Goal: Check status: Check status

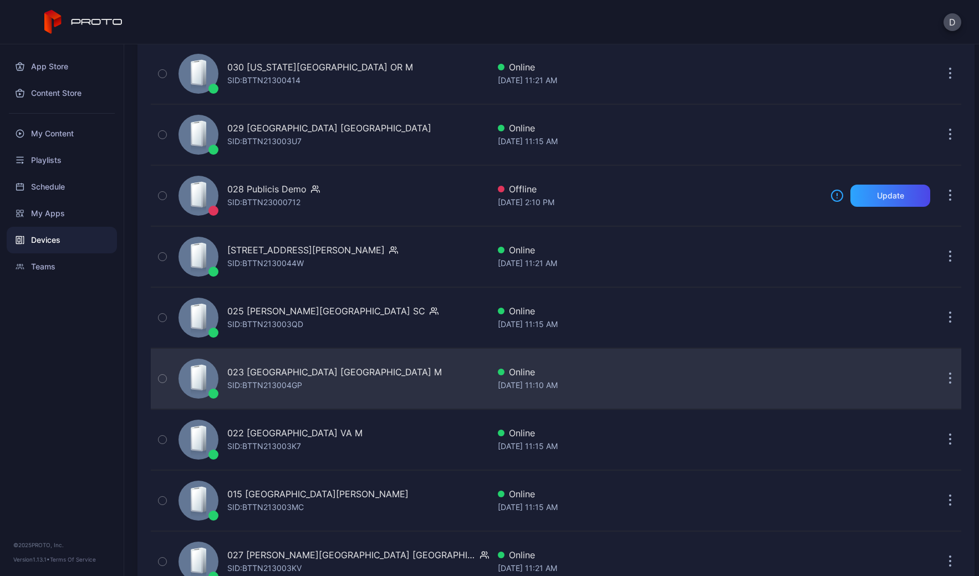
scroll to position [1448, 0]
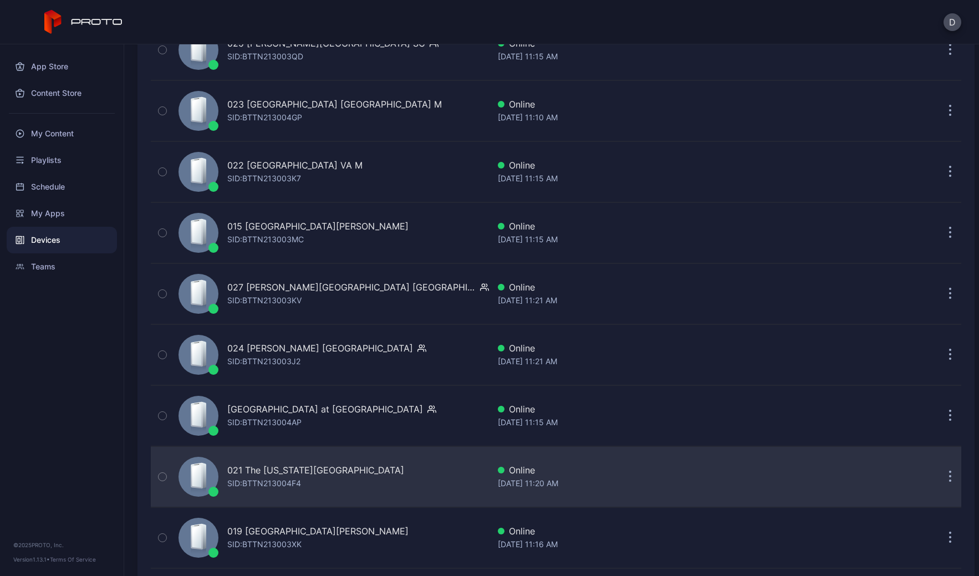
click at [371, 467] on div "021 The [US_STATE][GEOGRAPHIC_DATA] SID: BTTN213004F4" at bounding box center [331, 476] width 315 height 55
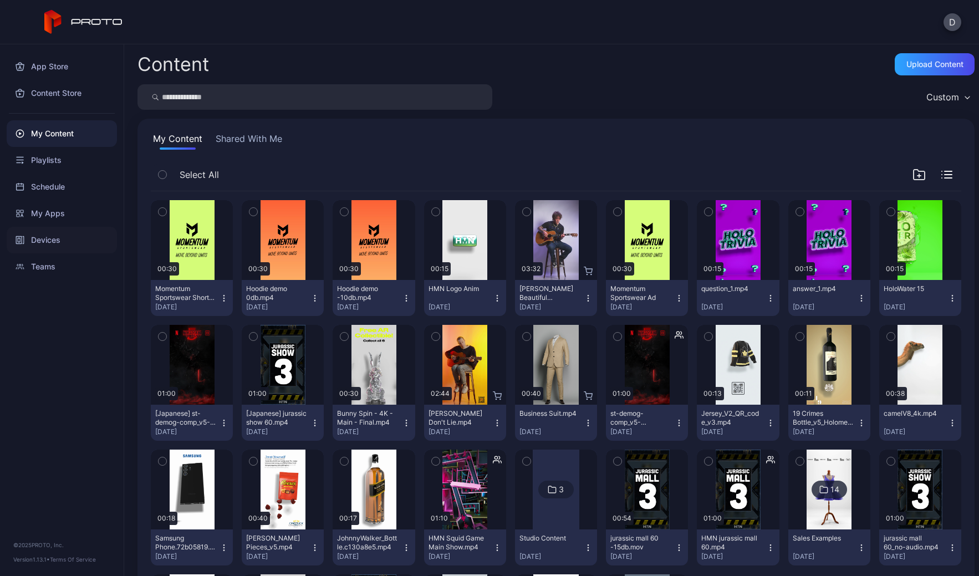
click at [62, 235] on div "Devices" at bounding box center [62, 240] width 110 height 27
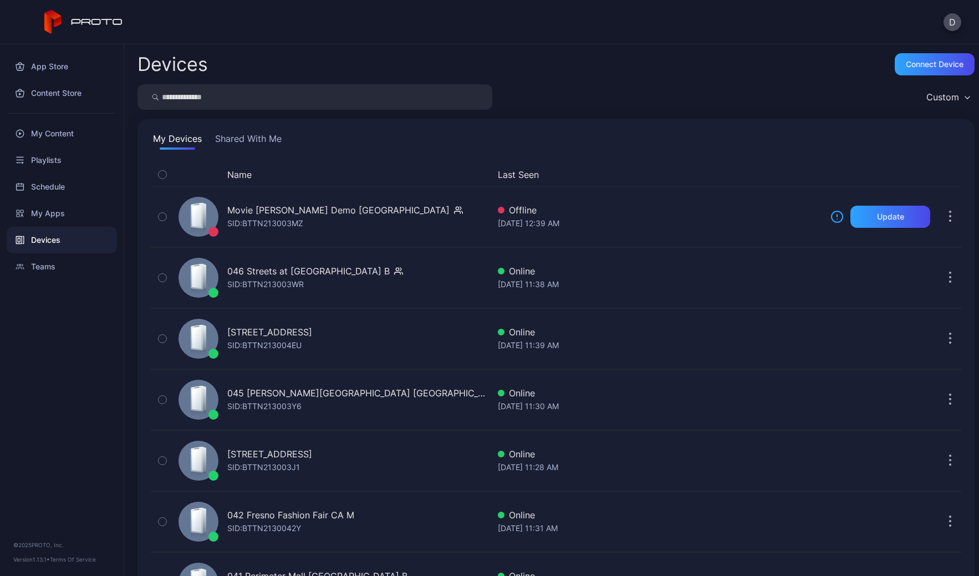
click at [936, 96] on div "Custom" at bounding box center [943, 96] width 33 height 11
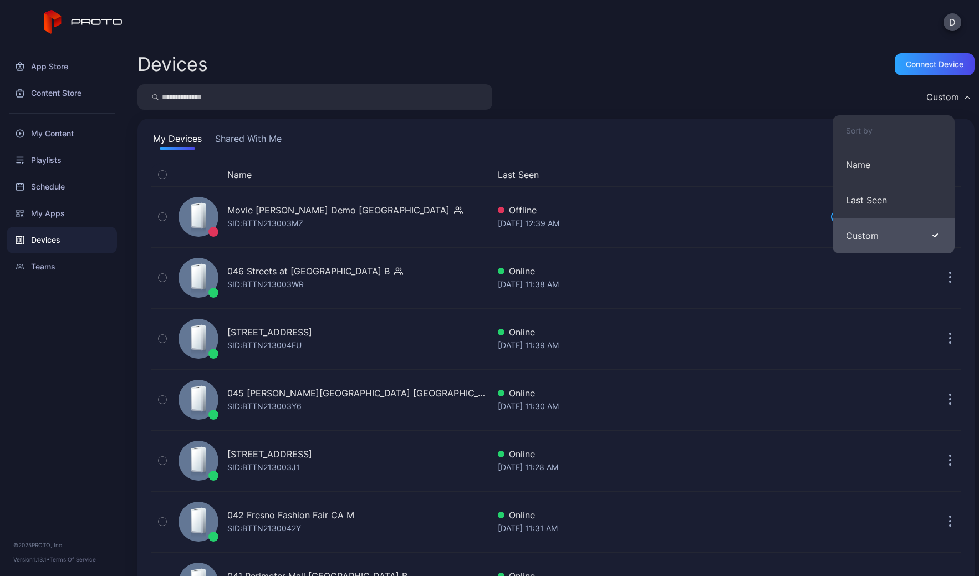
click at [894, 235] on button "Custom" at bounding box center [894, 235] width 122 height 35
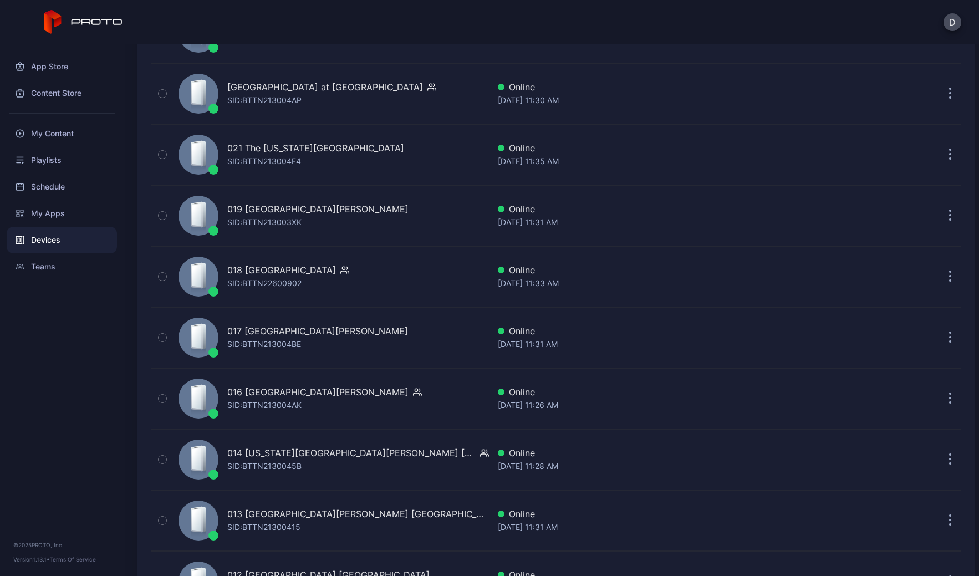
scroll to position [1792, 0]
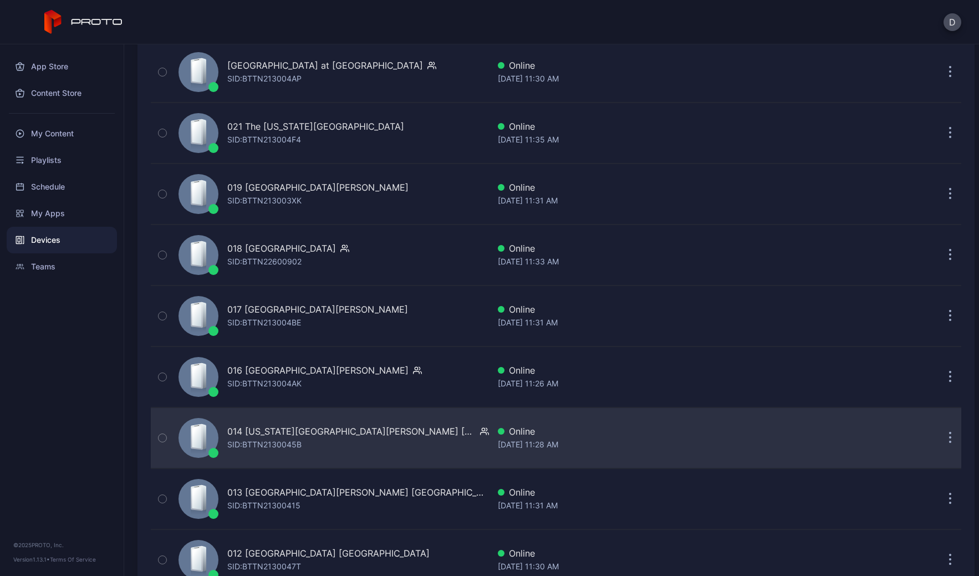
click at [375, 441] on div "014 Arizona Mills AZ SID: BTTN2130045B" at bounding box center [331, 437] width 315 height 55
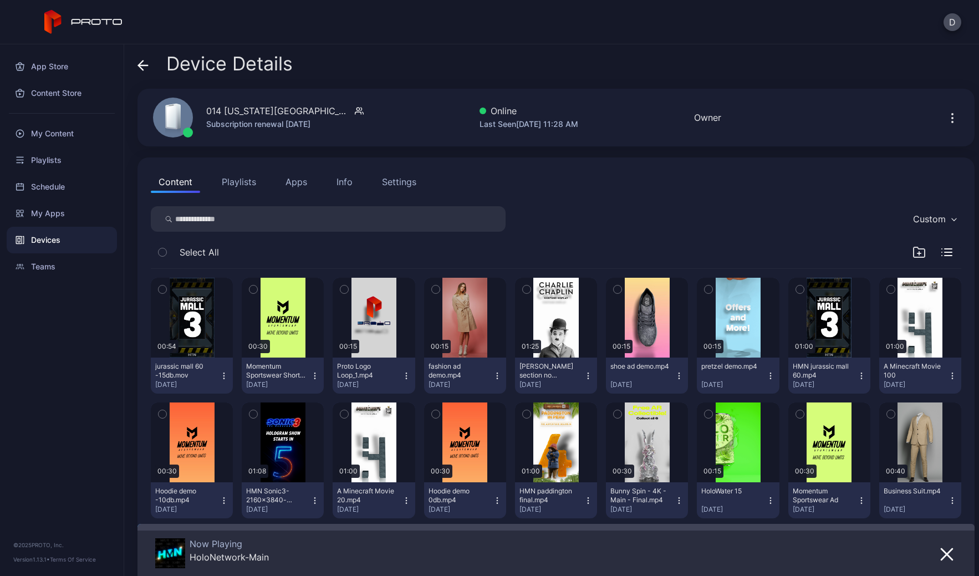
click at [293, 184] on button "Apps" at bounding box center [296, 182] width 37 height 22
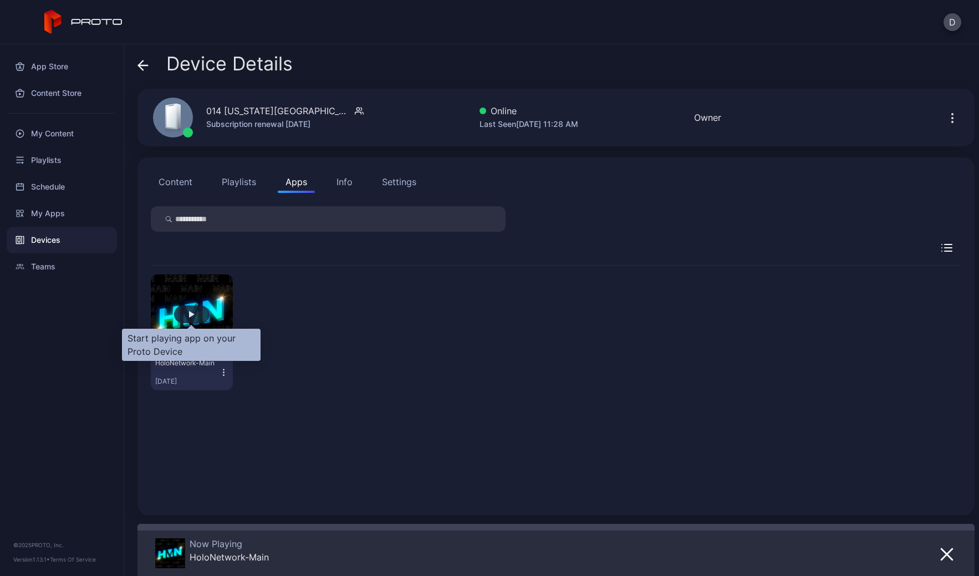
click at [194, 317] on div "button" at bounding box center [191, 315] width 35 height 18
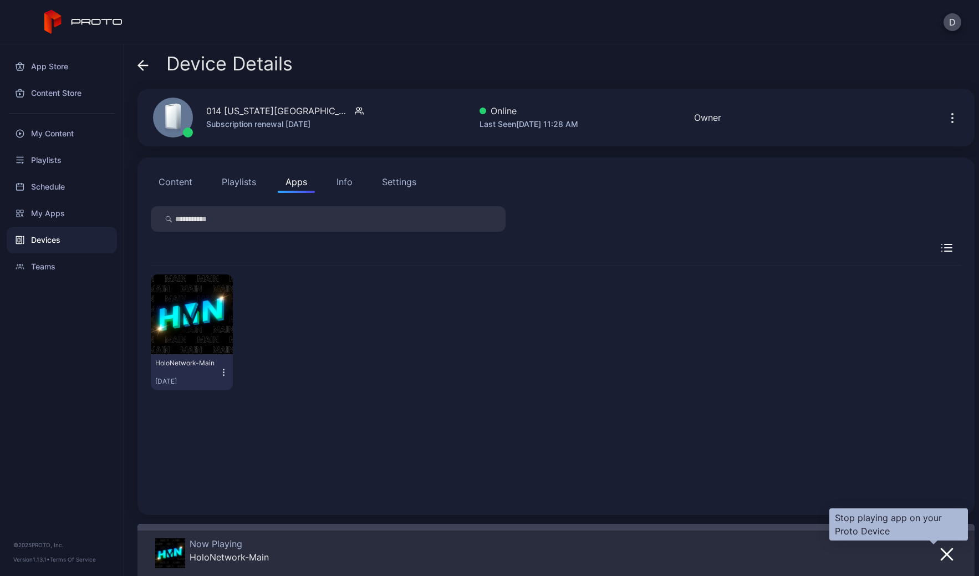
click at [940, 560] on icon "button" at bounding box center [946, 554] width 13 height 13
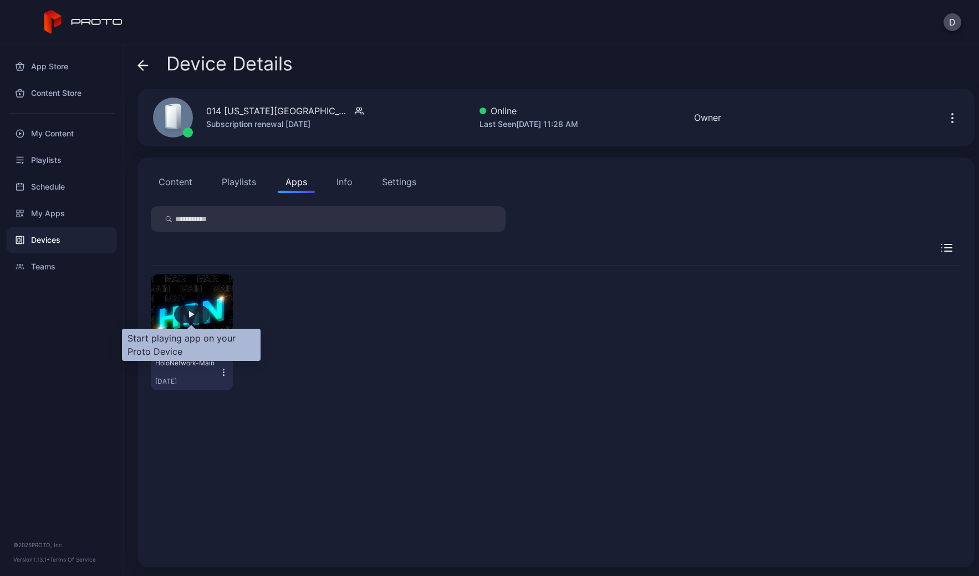
click at [189, 315] on div "button" at bounding box center [192, 314] width 6 height 7
